Goal: Information Seeking & Learning: Learn about a topic

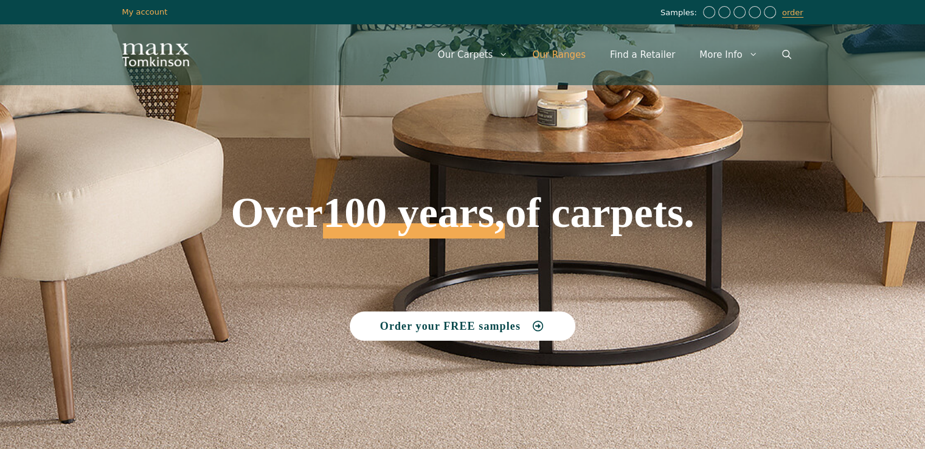
click at [564, 61] on link "Our Ranges" at bounding box center [559, 54] width 78 height 36
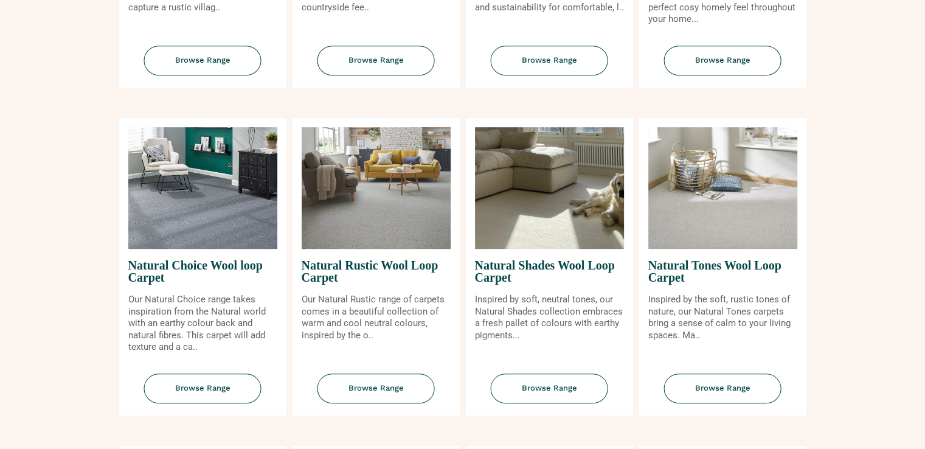
scroll to position [608, 0]
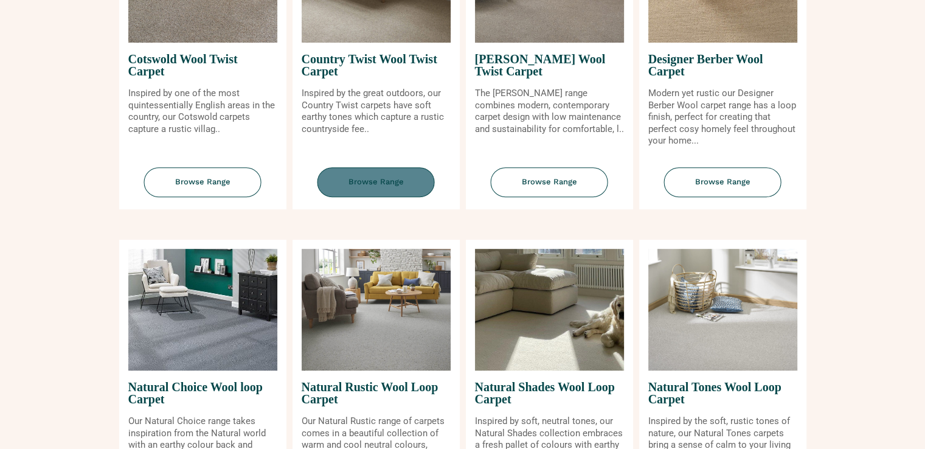
click at [384, 186] on span "Browse Range" at bounding box center [375, 182] width 117 height 30
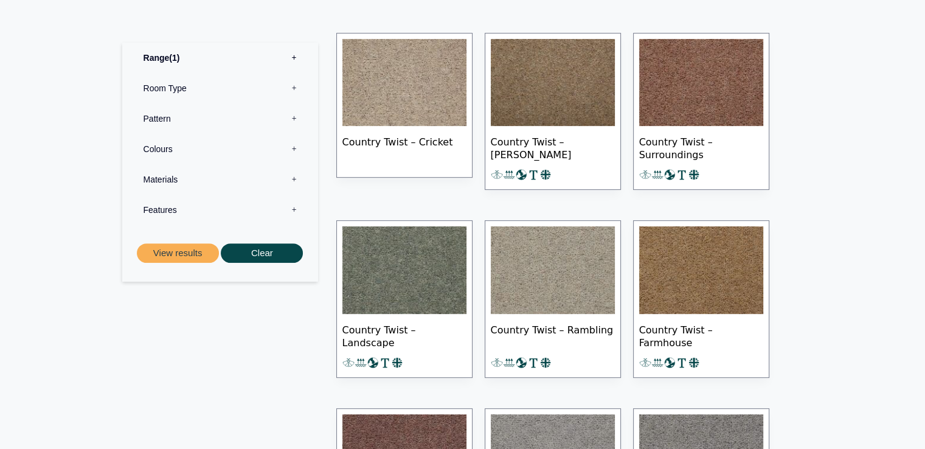
scroll to position [729, 0]
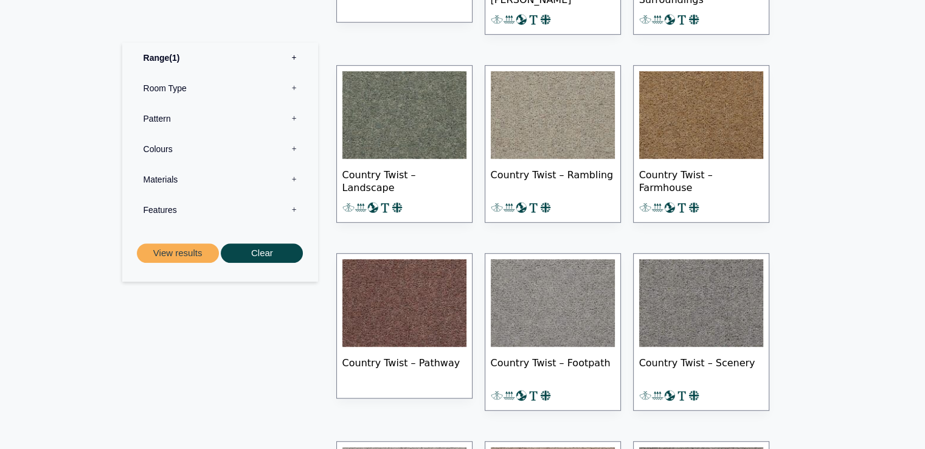
click at [562, 133] on img at bounding box center [553, 115] width 124 height 88
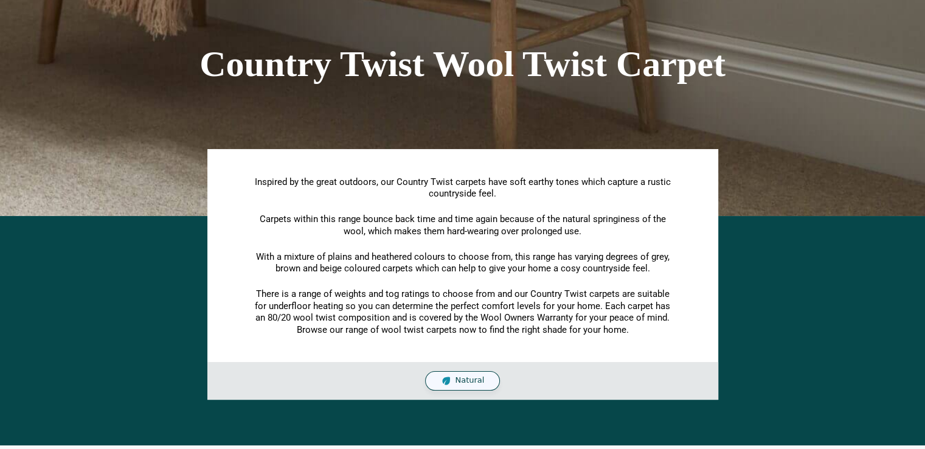
scroll to position [0, 0]
